Goal: Check status

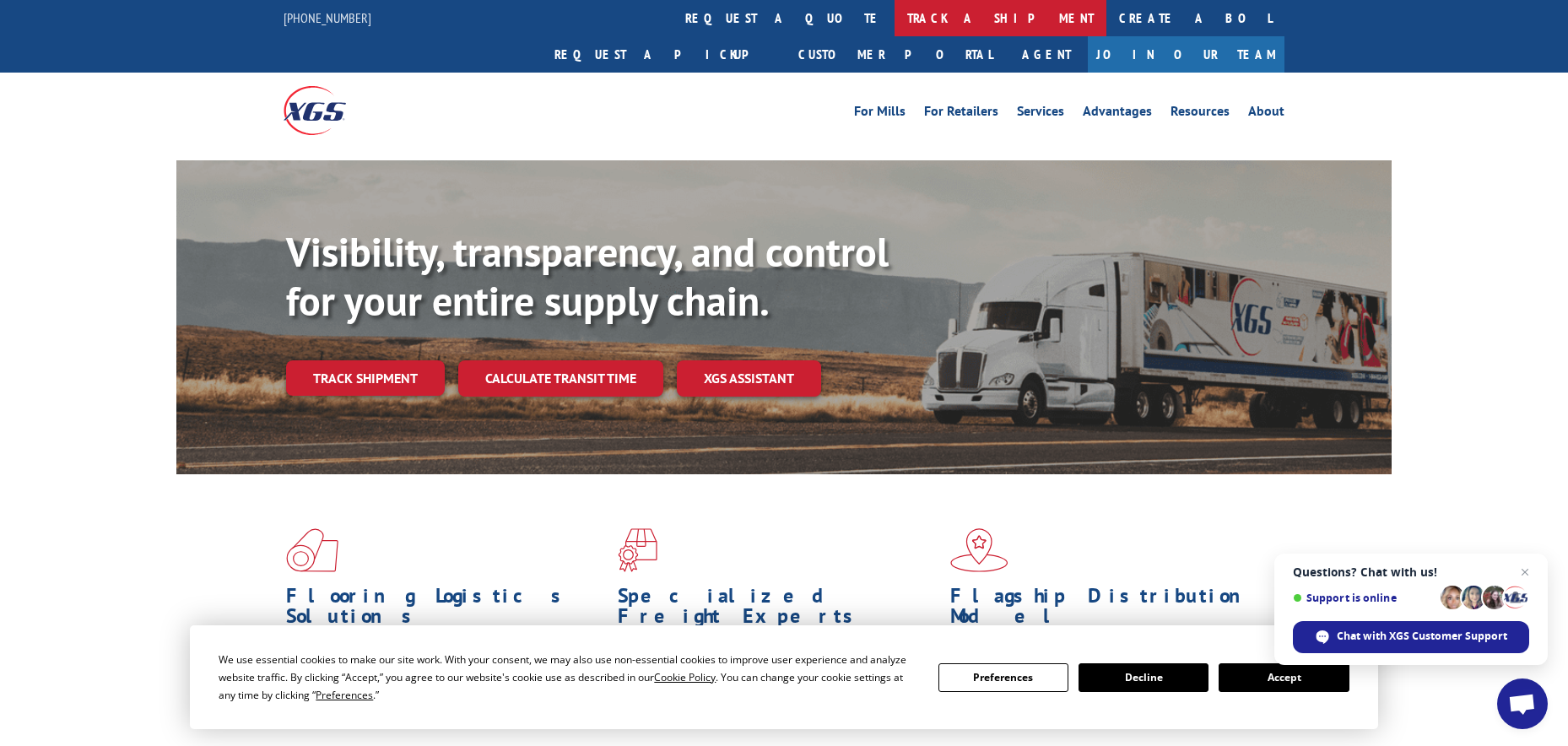
click at [894, 20] on link "track a shipment" at bounding box center [999, 18] width 212 height 36
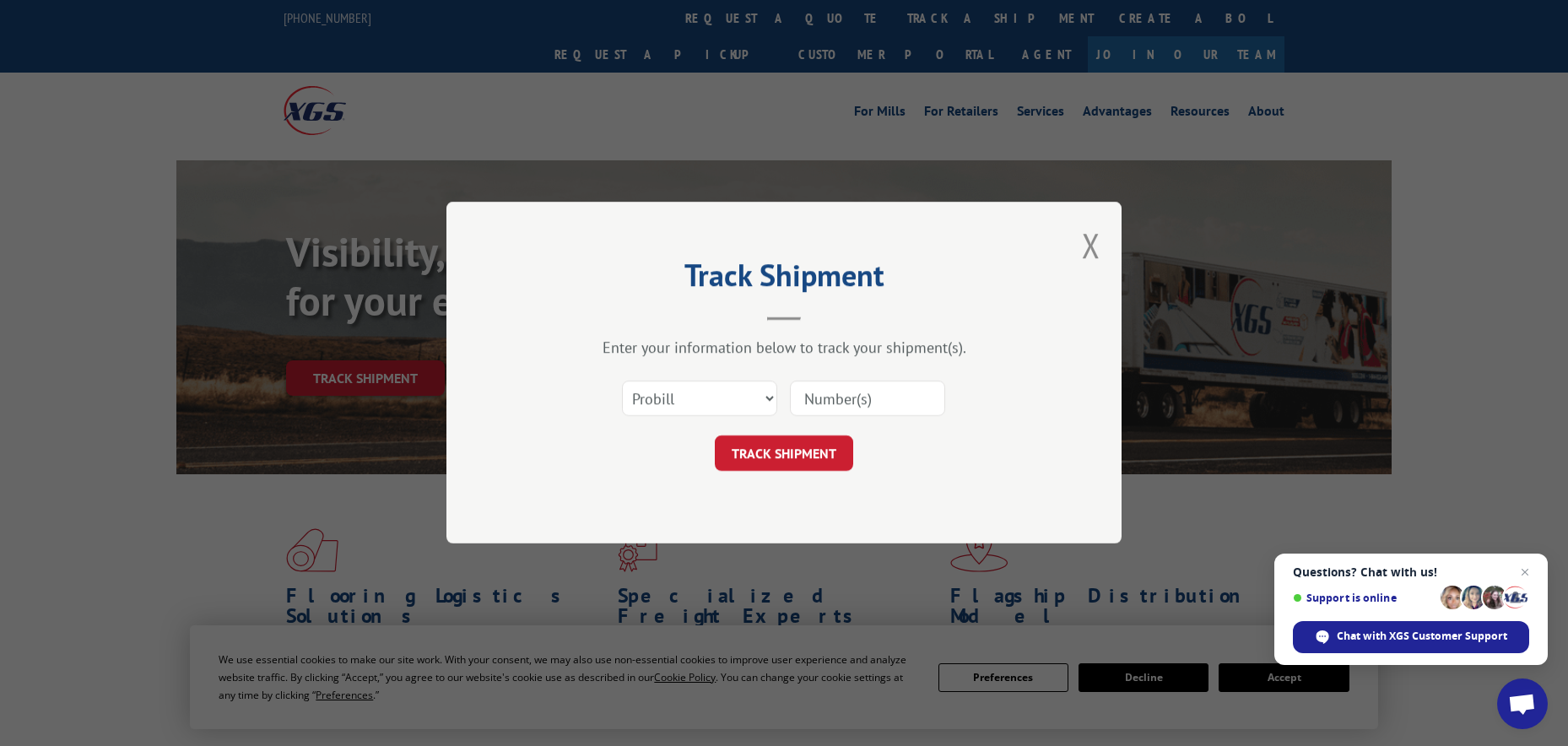
click at [818, 398] on input at bounding box center [867, 399] width 156 height 35
click at [753, 398] on select "Select category... Probill BOL PO" at bounding box center [699, 399] width 156 height 35
click at [812, 399] on input at bounding box center [867, 399] width 156 height 35
paste input "17102918"
type input "17102918"
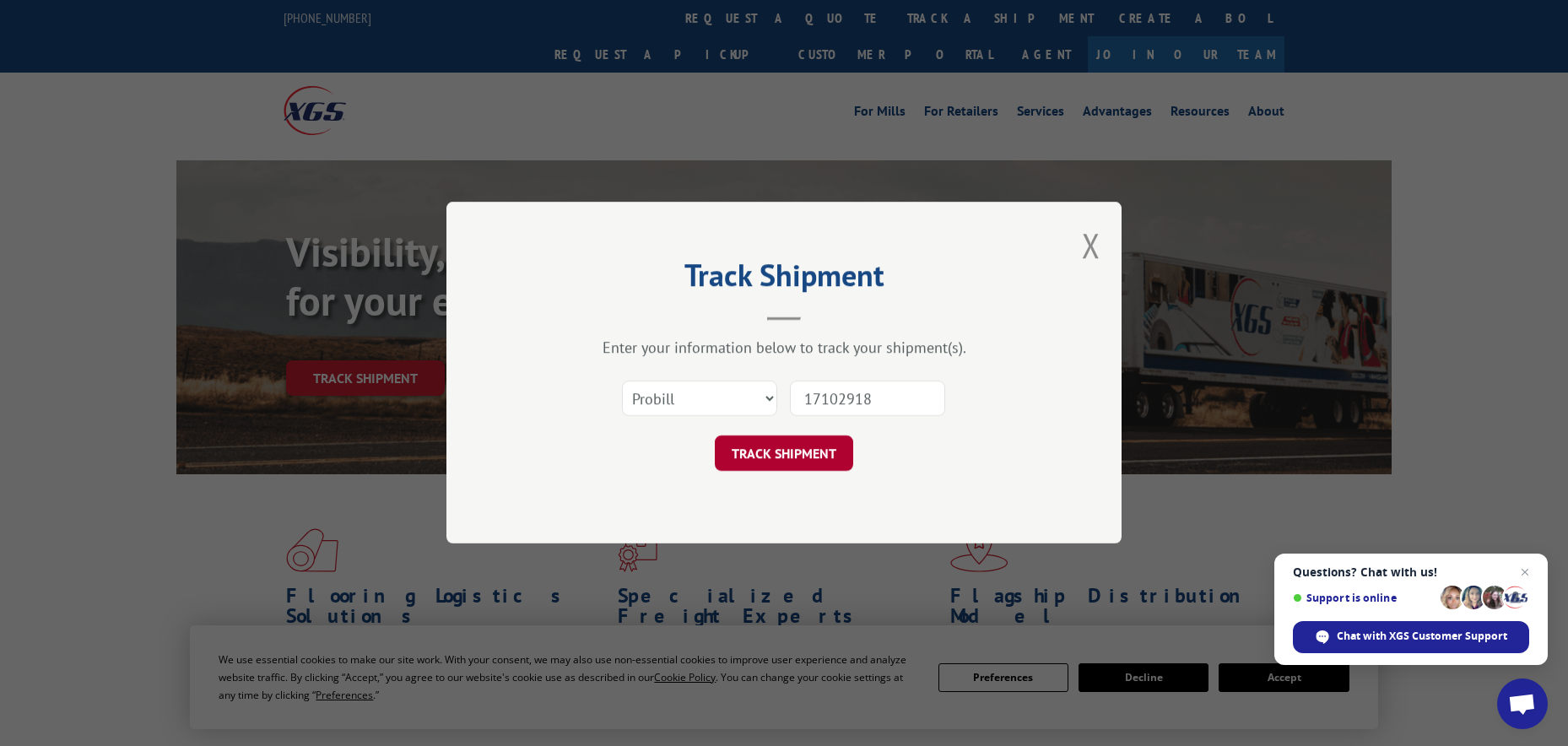
click at [815, 441] on button "TRACK SHIPMENT" at bounding box center [784, 454] width 138 height 35
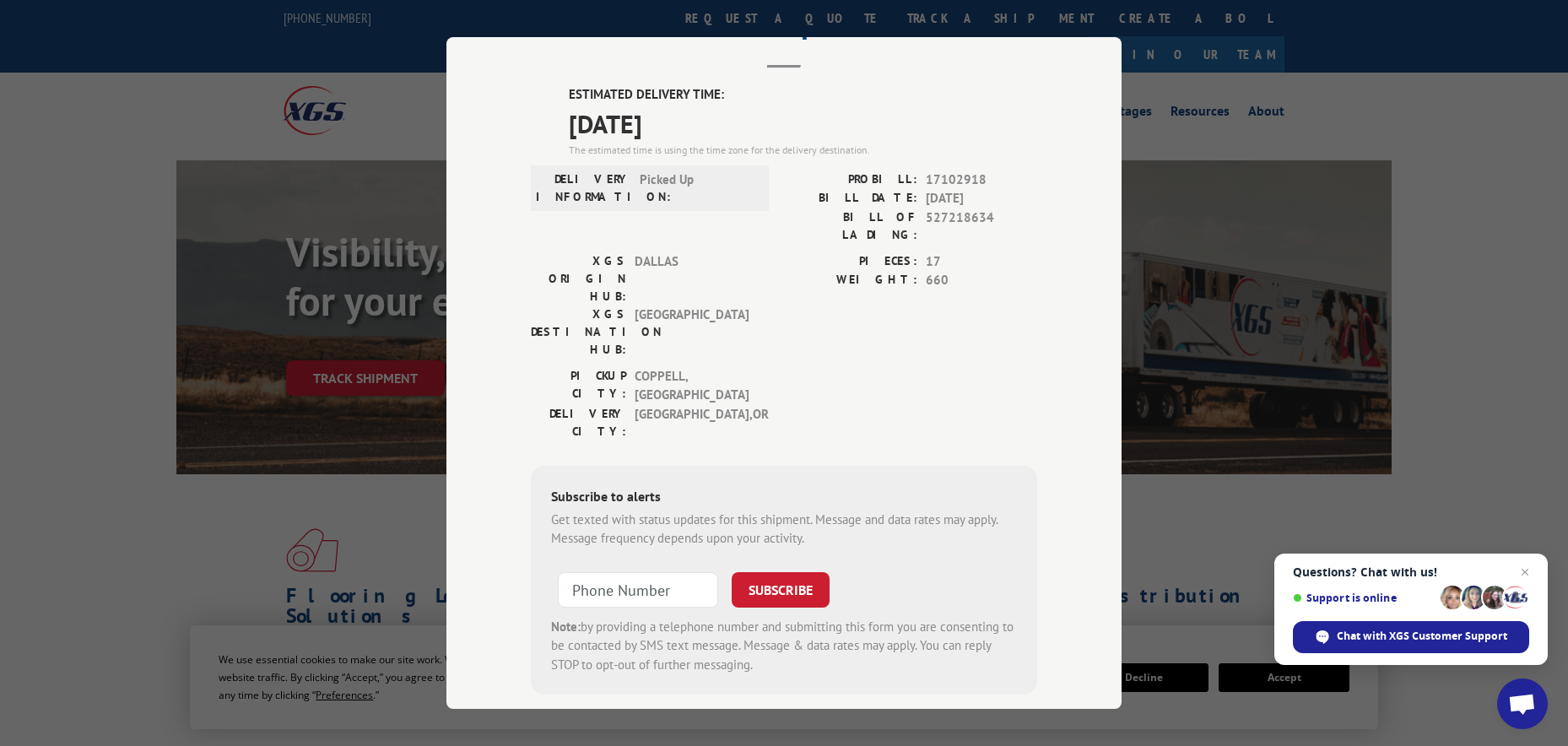
click at [1362, 86] on div "Track Shipment ESTIMATED DELIVERY TIME: 09/11/2025 The estimated time is using …" at bounding box center [784, 373] width 1568 height 746
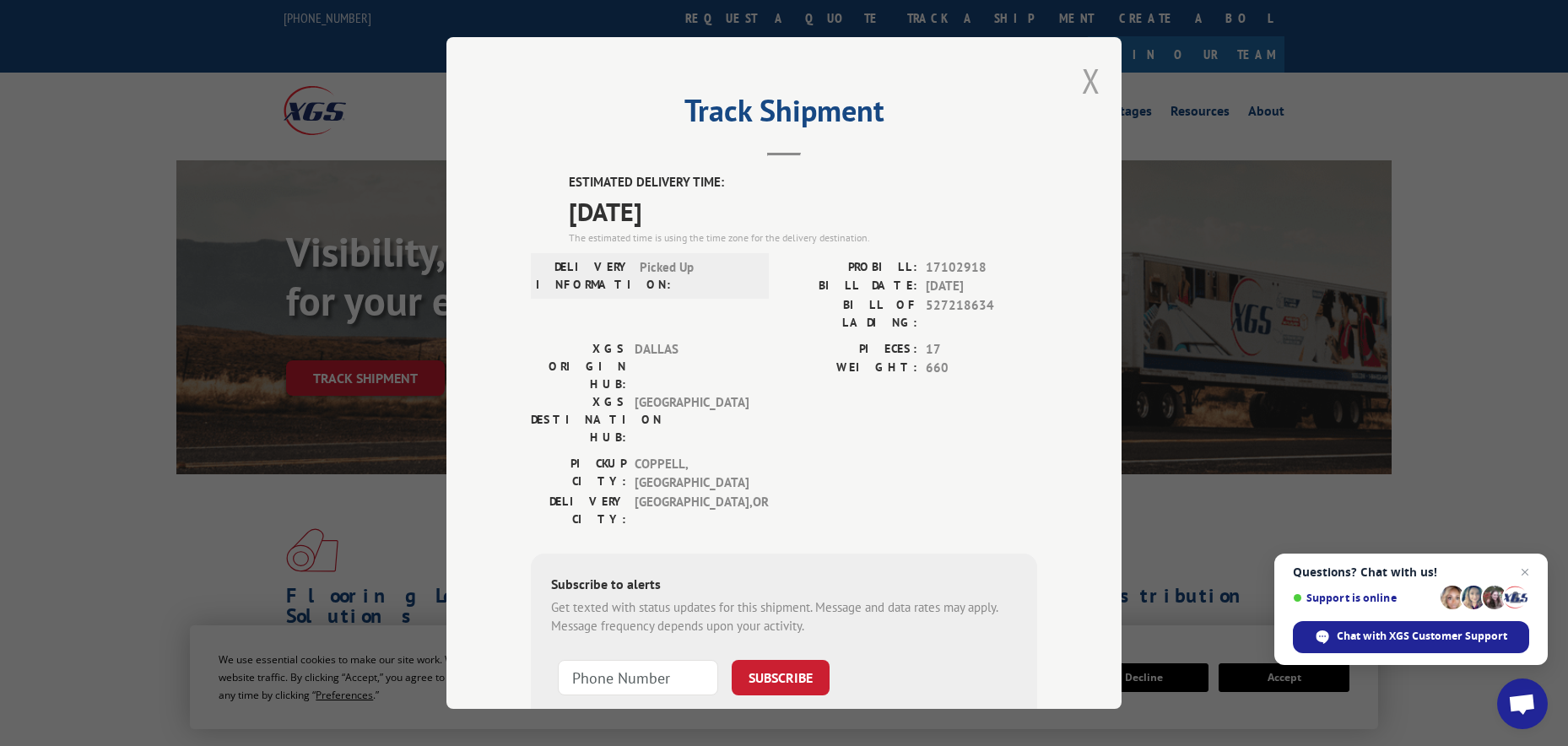
click at [1081, 84] on button "Close modal" at bounding box center [1091, 80] width 19 height 45
